Goal: Browse casually

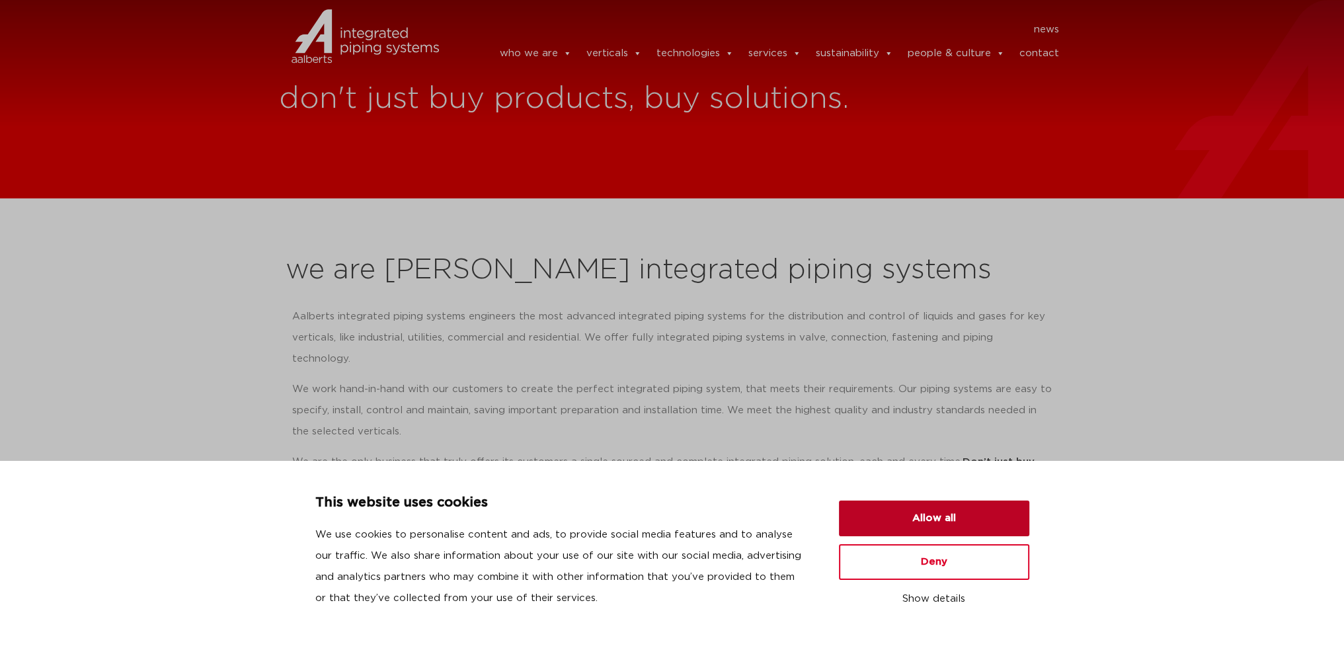
click at [918, 507] on button "Allow all" at bounding box center [934, 519] width 190 height 36
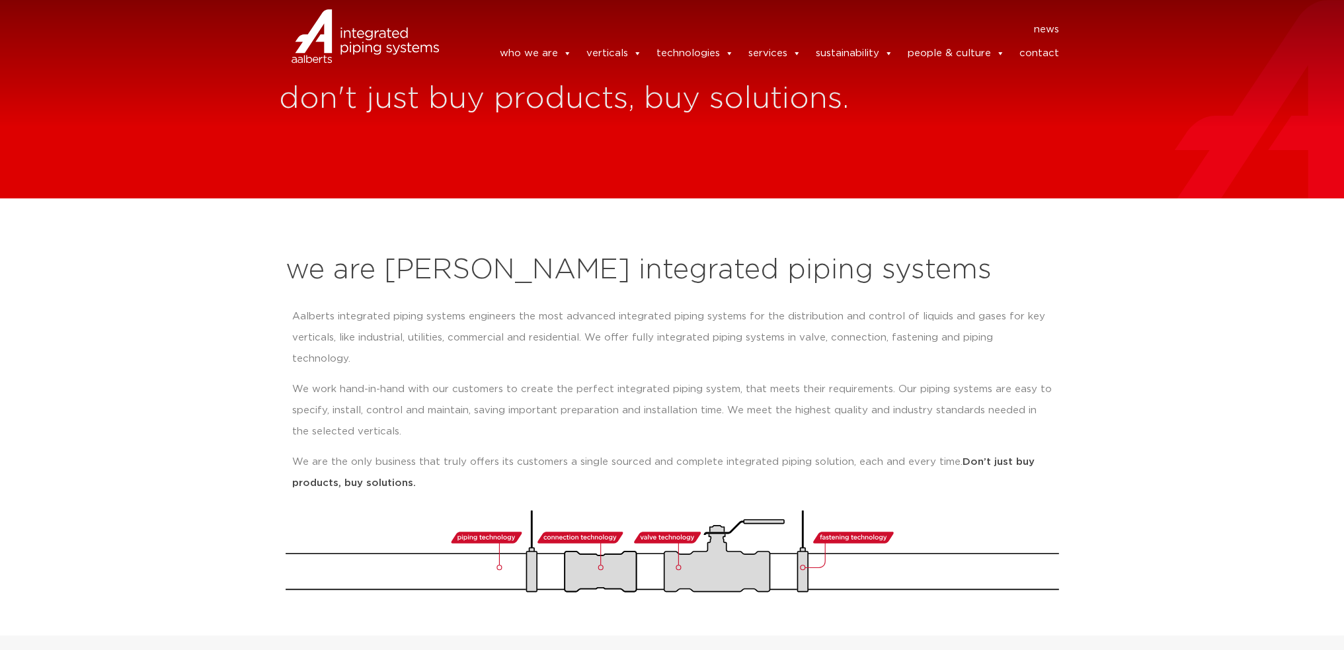
drag, startPoint x: 308, startPoint y: 329, endPoint x: 376, endPoint y: 335, distance: 67.8
click at [354, 335] on p "Aalberts integrated piping systems engineers the most advanced integrated pipin…" at bounding box center [672, 337] width 760 height 63
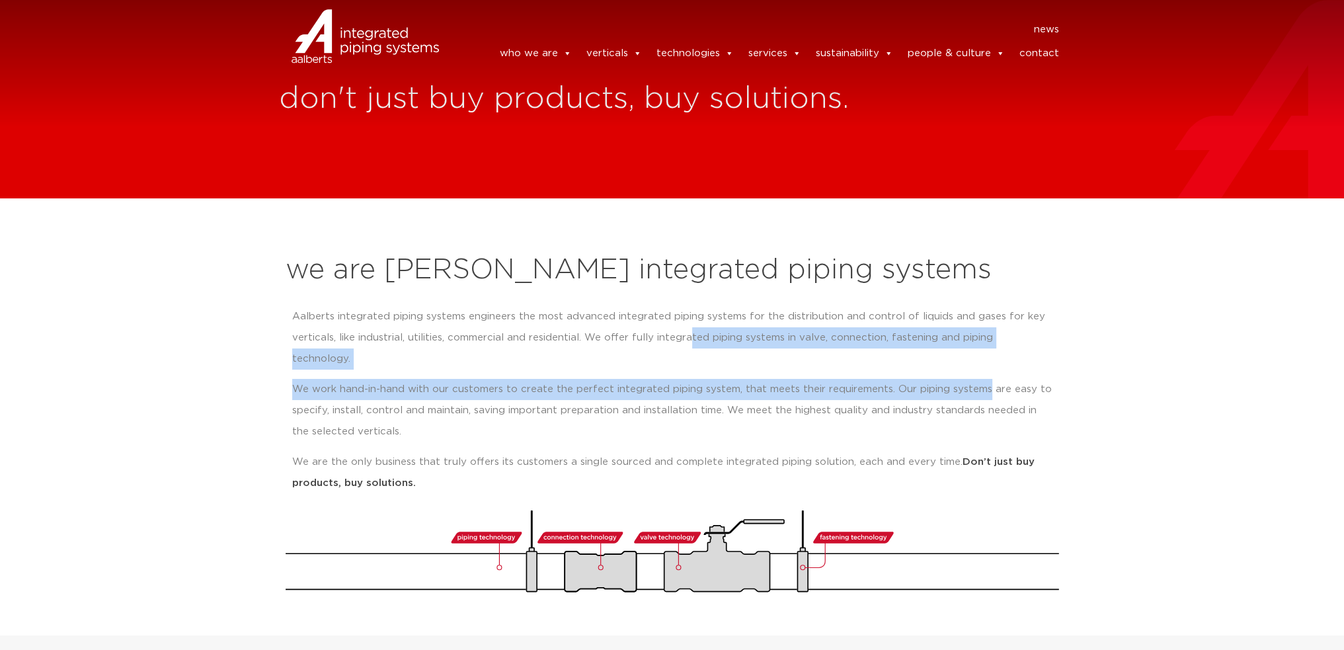
drag, startPoint x: 688, startPoint y: 337, endPoint x: 985, endPoint y: 361, distance: 297.8
click at [985, 361] on div "Aalberts integrated piping systems engineers the most advanced integrated pipin…" at bounding box center [672, 400] width 760 height 188
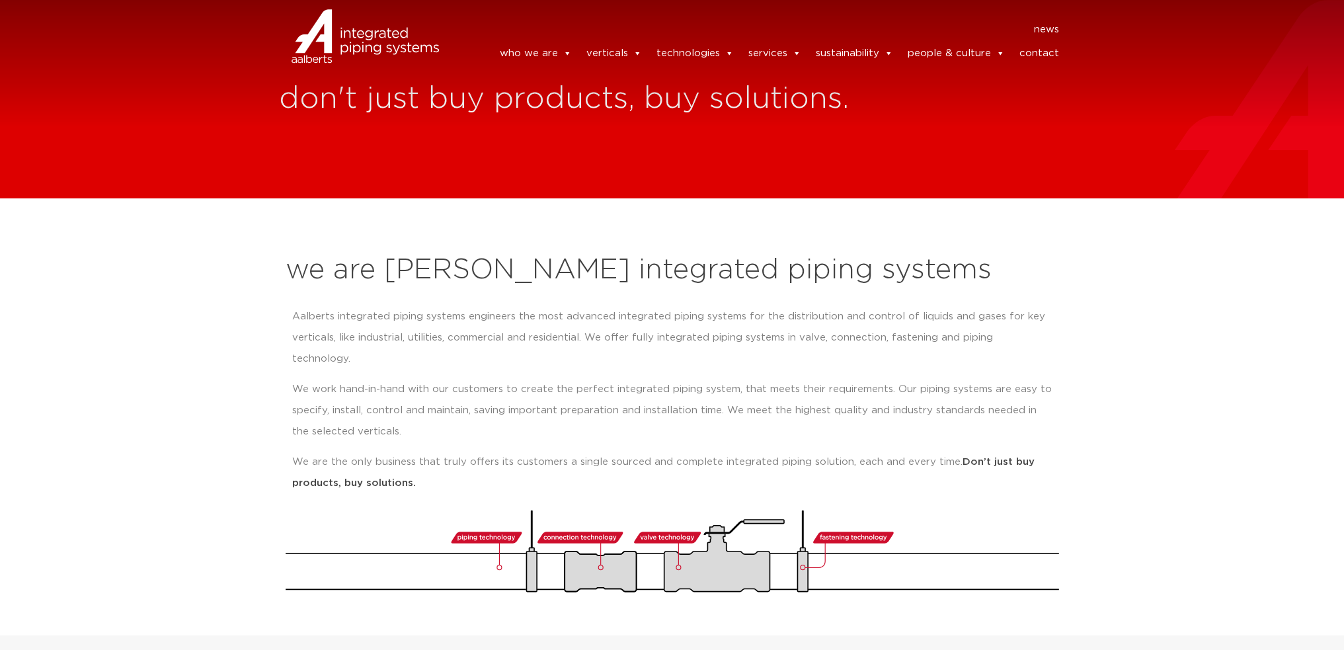
click at [540, 408] on p "We work hand-in-hand with our customers to create the perfect integrated piping…" at bounding box center [672, 410] width 760 height 63
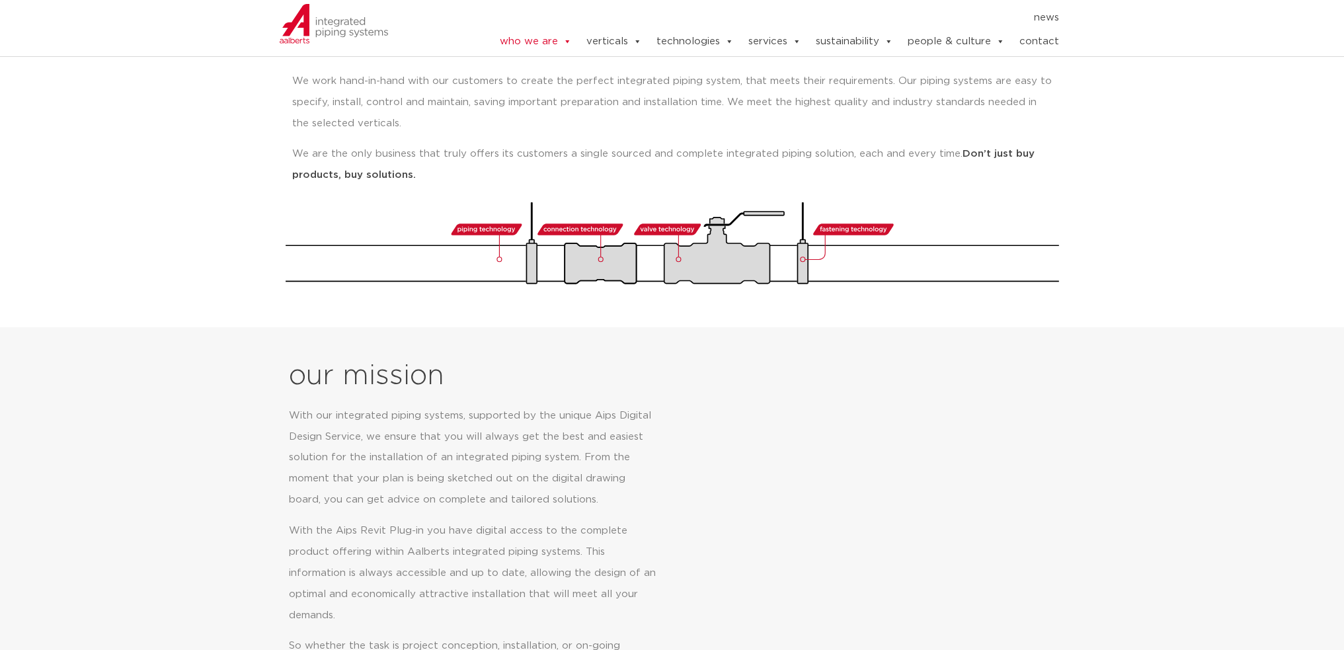
scroll to position [331, 0]
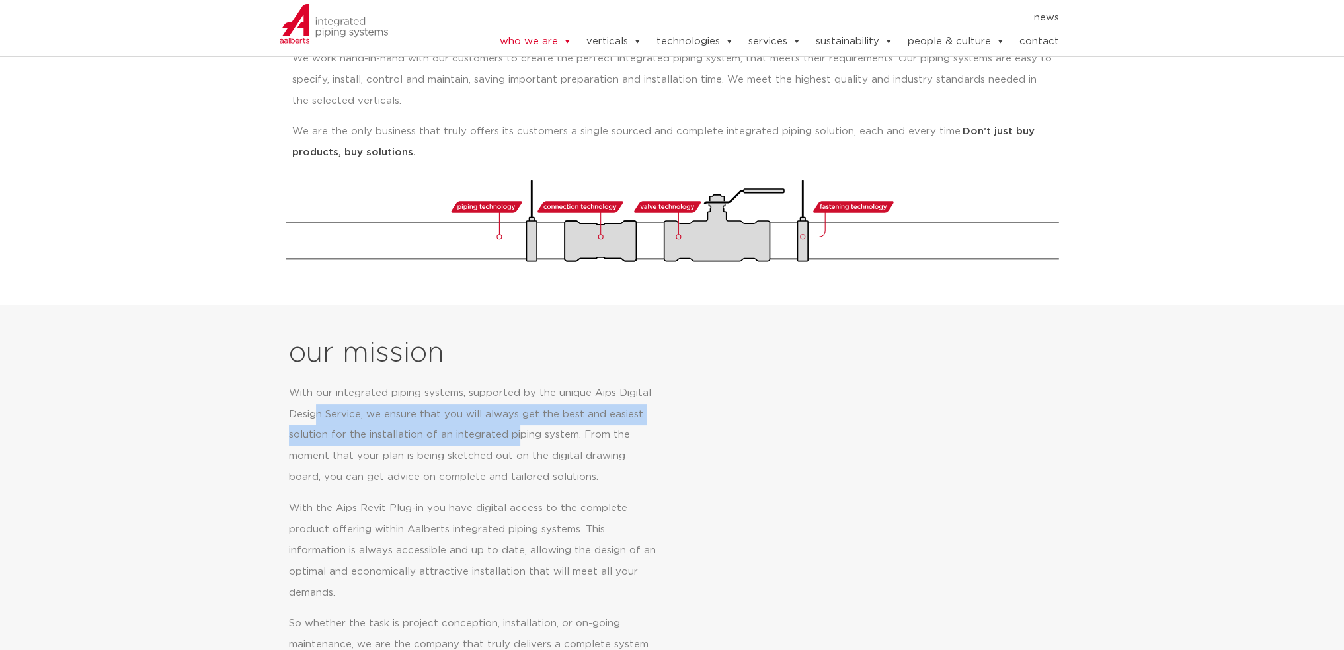
drag, startPoint x: 315, startPoint y: 391, endPoint x: 516, endPoint y: 423, distance: 202.9
click at [516, 423] on p "With our integrated piping systems, supported by the unique Aips Digital Design…" at bounding box center [473, 436] width 368 height 106
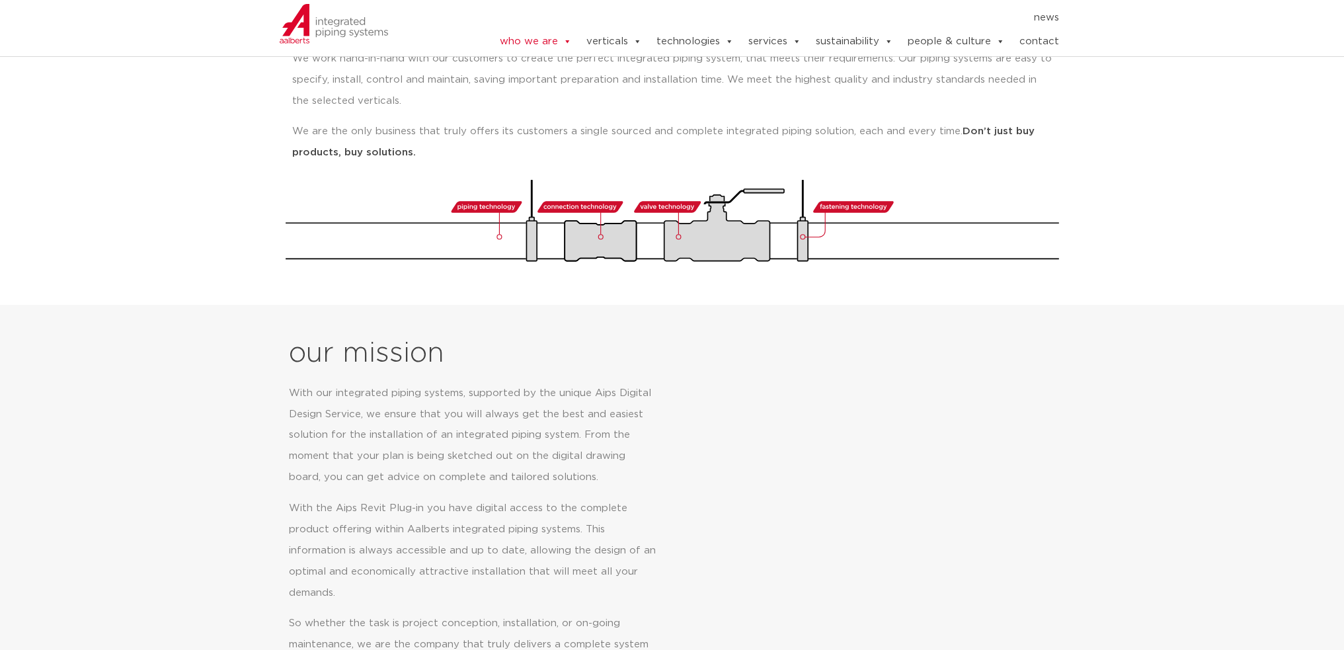
click at [496, 519] on p "With the Aips Revit Plug-in you have digital access to the complete product off…" at bounding box center [473, 551] width 368 height 106
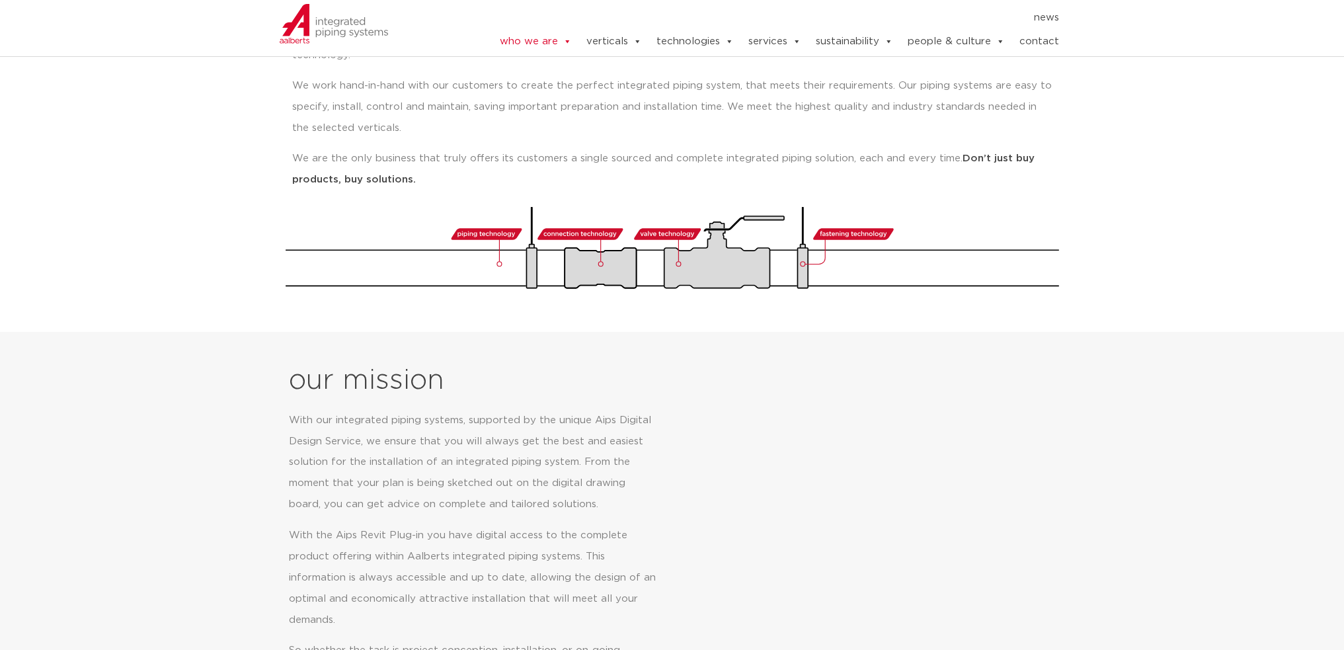
scroll to position [132, 0]
